Goal: Task Accomplishment & Management: Use online tool/utility

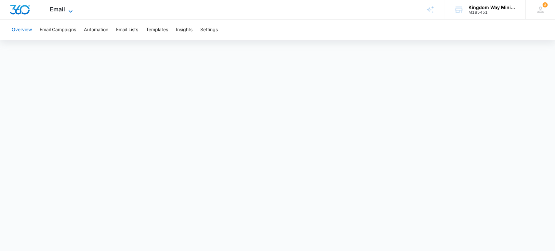
click at [53, 11] on span "Email" at bounding box center [57, 9] width 15 height 7
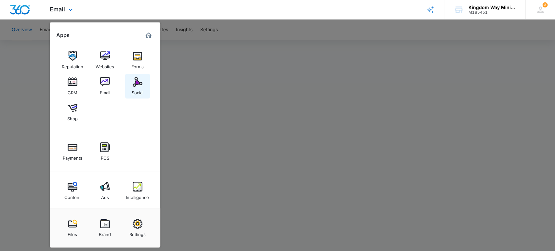
click at [135, 90] on div "Social" at bounding box center [138, 91] width 12 height 8
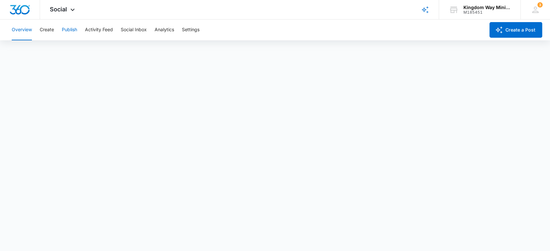
click at [71, 30] on button "Publish" at bounding box center [69, 30] width 15 height 21
